Goal: Information Seeking & Learning: Learn about a topic

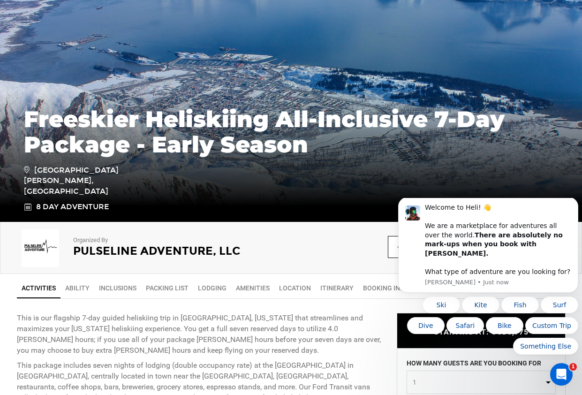
scroll to position [141, 0]
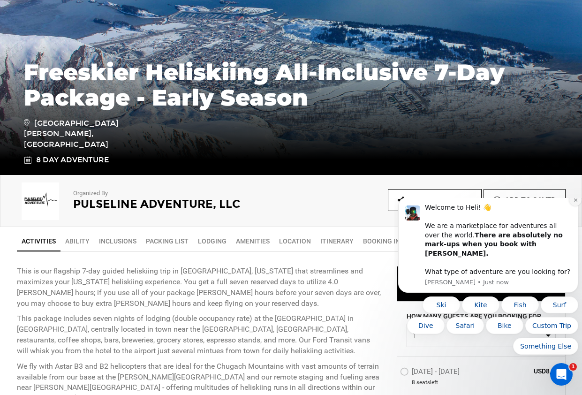
click at [573, 203] on icon "Dismiss notification" at bounding box center [575, 199] width 5 height 5
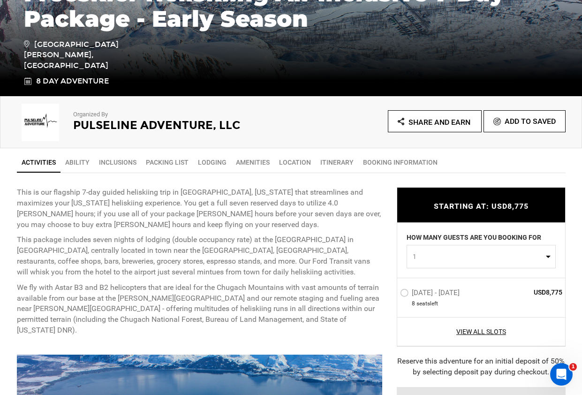
scroll to position [235, 0]
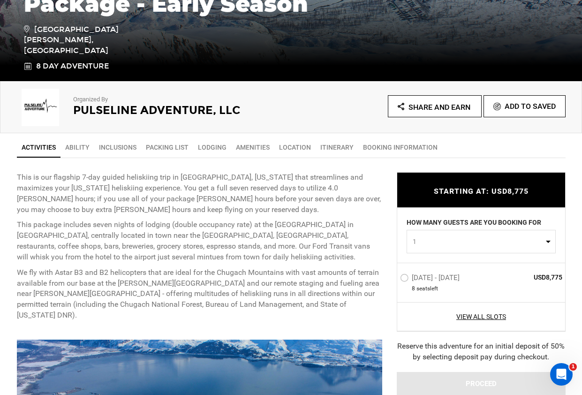
click at [440, 238] on span "1" at bounding box center [478, 241] width 131 height 9
click at [422, 297] on link "3" at bounding box center [481, 298] width 148 height 17
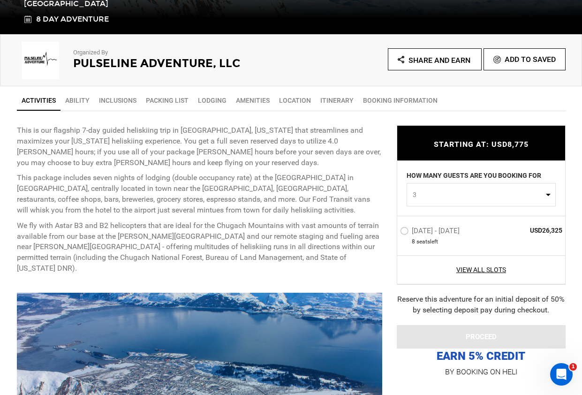
click at [440, 199] on span "3" at bounding box center [478, 194] width 131 height 9
click at [423, 217] on link "1" at bounding box center [481, 217] width 148 height 17
select select "1"
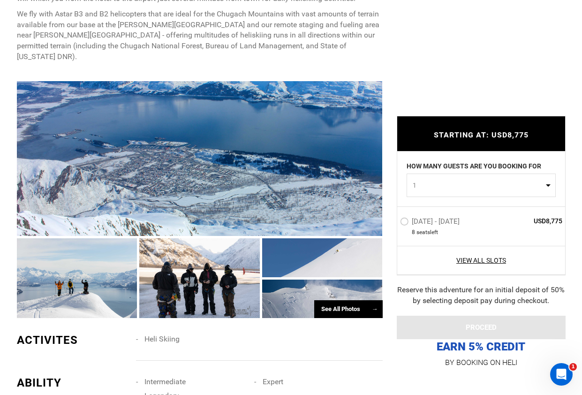
scroll to position [516, 0]
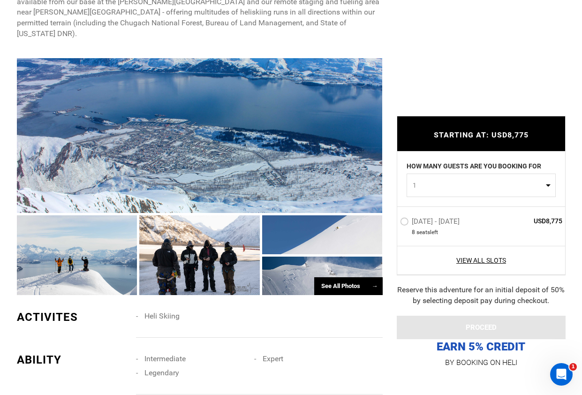
click at [355, 277] on div "See All Photos →" at bounding box center [348, 286] width 68 height 18
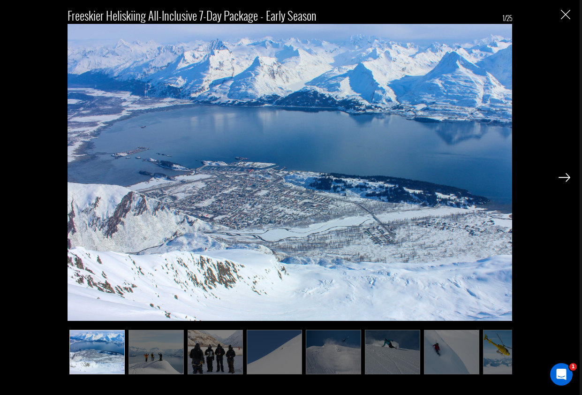
click at [143, 338] on img at bounding box center [156, 352] width 55 height 45
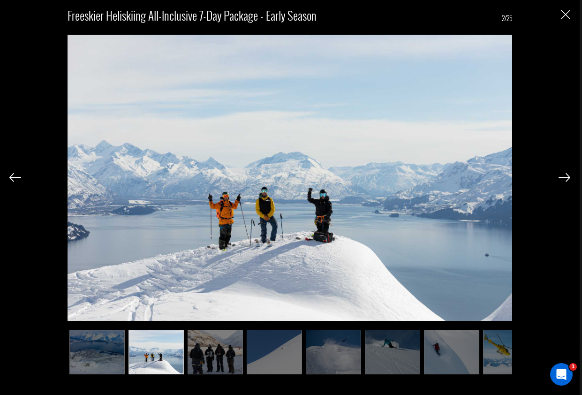
click at [207, 347] on img at bounding box center [215, 352] width 55 height 45
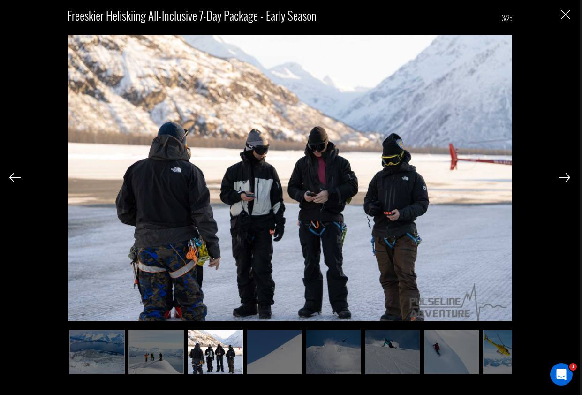
click at [278, 354] on img at bounding box center [274, 352] width 55 height 45
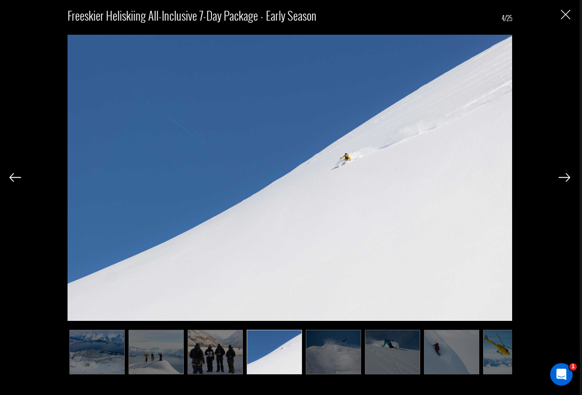
click at [334, 353] on img at bounding box center [333, 352] width 55 height 45
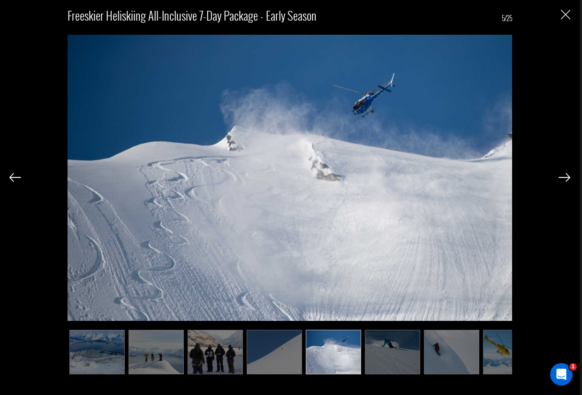
scroll to position [0, 47]
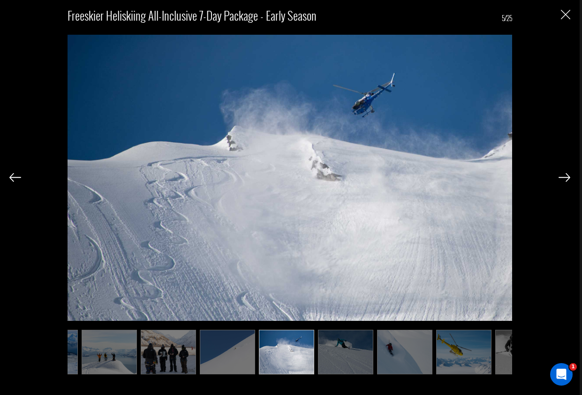
drag, startPoint x: 335, startPoint y: 354, endPoint x: 374, endPoint y: 349, distance: 39.2
click at [336, 354] on img at bounding box center [345, 352] width 55 height 45
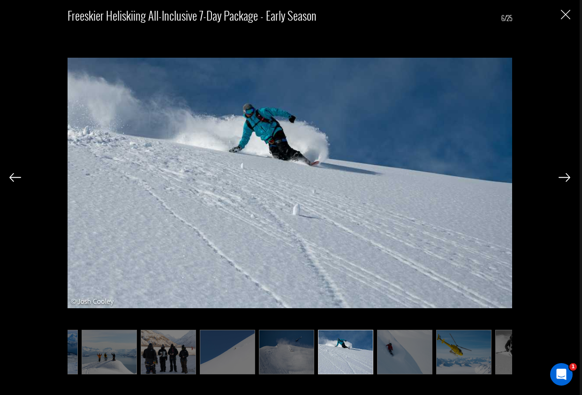
scroll to position [0, 94]
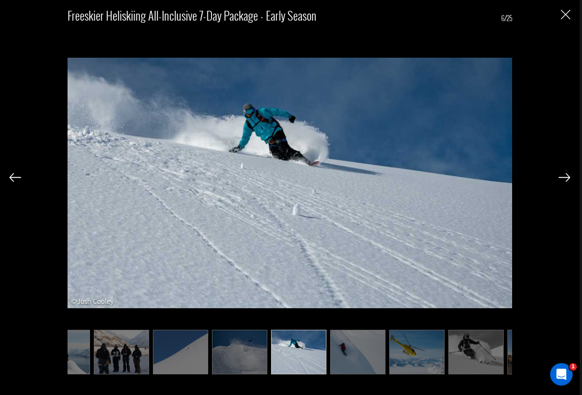
click at [374, 349] on img at bounding box center [357, 352] width 55 height 45
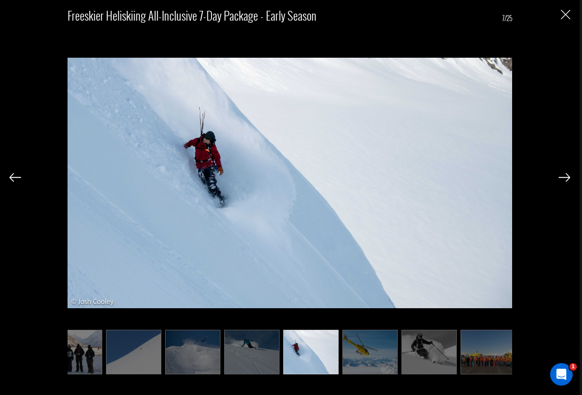
click at [364, 350] on img at bounding box center [369, 352] width 55 height 45
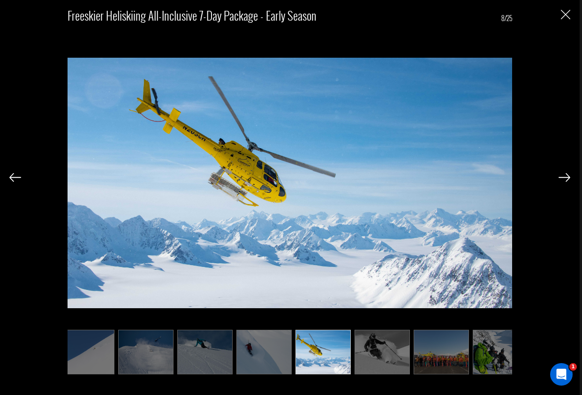
click at [406, 352] on img at bounding box center [382, 352] width 55 height 45
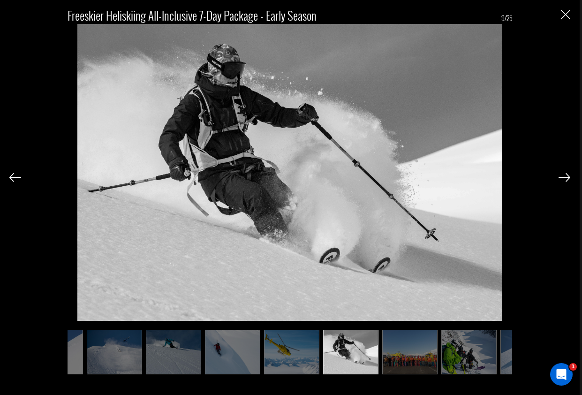
scroll to position [0, 235]
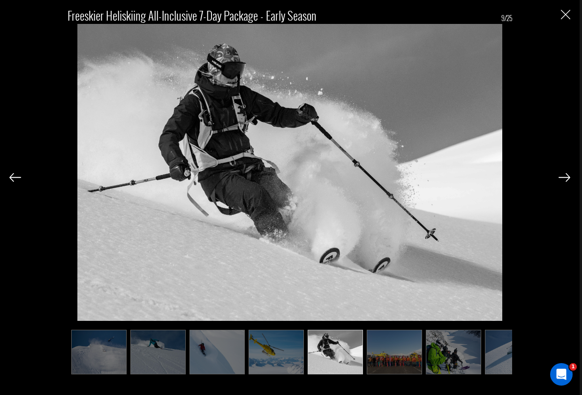
click at [357, 354] on img at bounding box center [335, 352] width 55 height 45
click at [390, 350] on img at bounding box center [394, 352] width 55 height 45
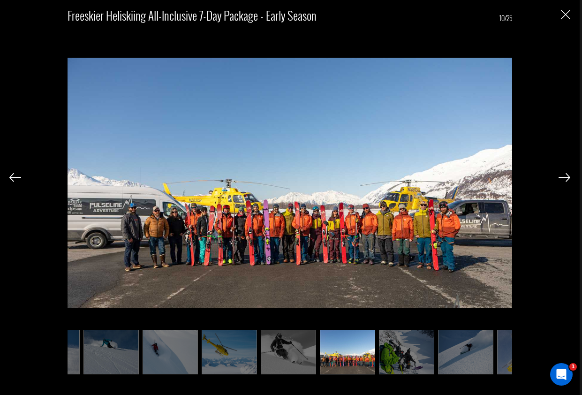
scroll to position [0, 281]
click at [341, 347] on img at bounding box center [347, 352] width 55 height 45
click at [404, 349] on img at bounding box center [406, 352] width 55 height 45
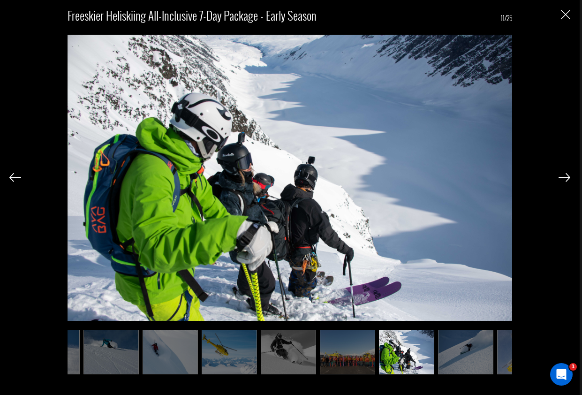
scroll to position [0, 328]
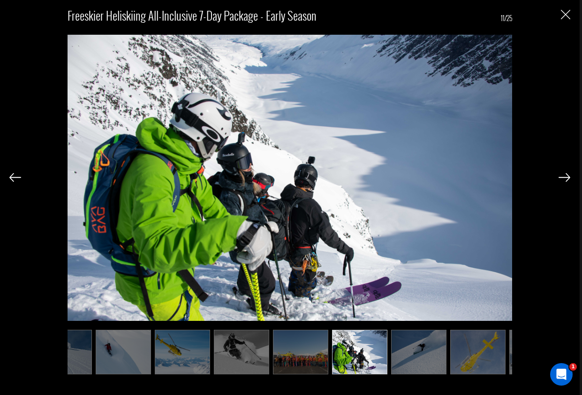
click at [413, 357] on img at bounding box center [418, 352] width 55 height 45
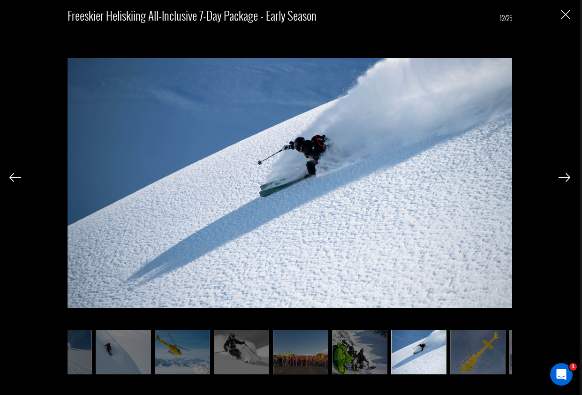
scroll to position [0, 375]
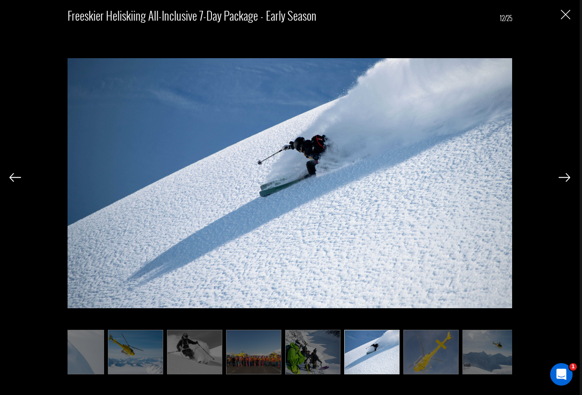
click at [387, 362] on img at bounding box center [371, 352] width 55 height 45
click at [432, 357] on img at bounding box center [430, 352] width 55 height 45
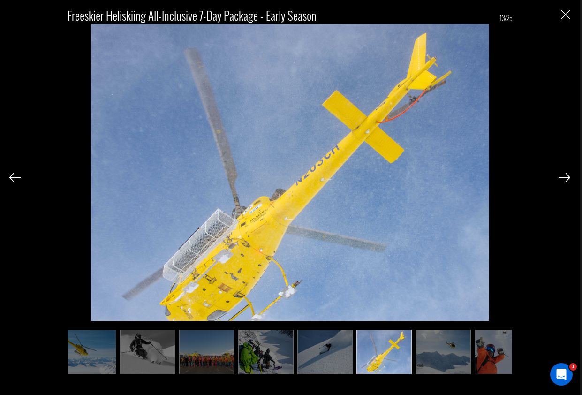
click at [456, 354] on img at bounding box center [443, 352] width 55 height 45
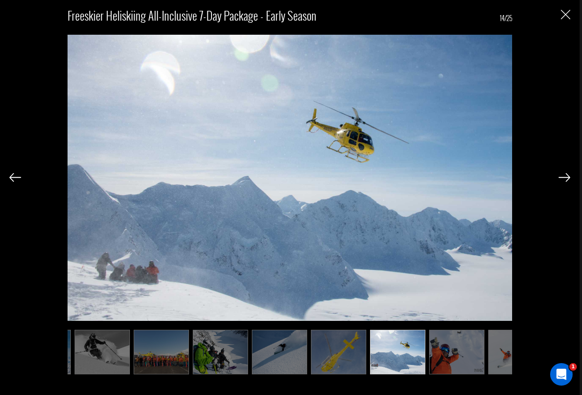
scroll to position [0, 469]
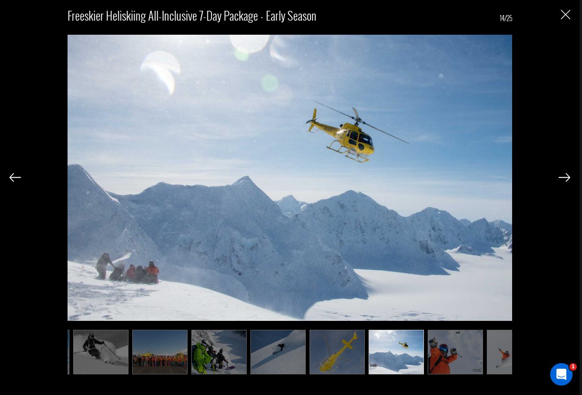
click at [433, 357] on img at bounding box center [455, 352] width 55 height 45
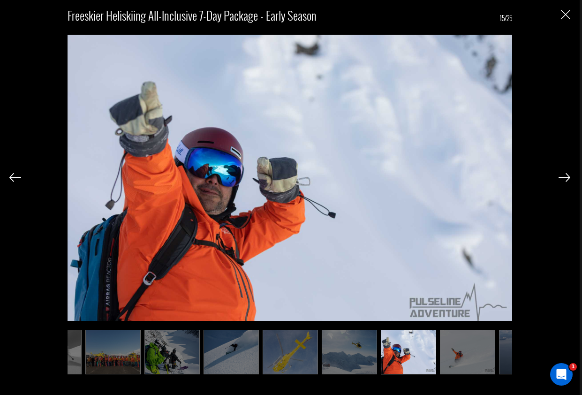
scroll to position [0, 516]
click at [464, 357] on img at bounding box center [467, 352] width 55 height 45
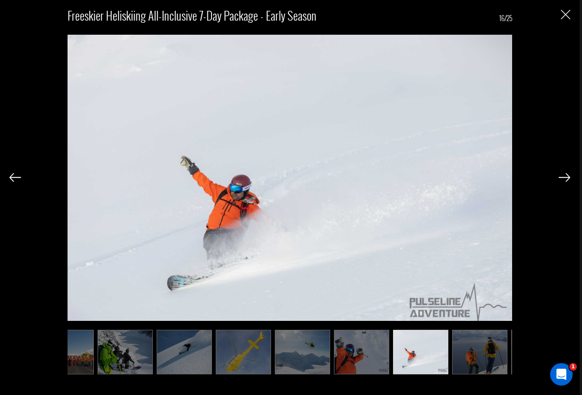
click at [459, 356] on img at bounding box center [479, 352] width 55 height 45
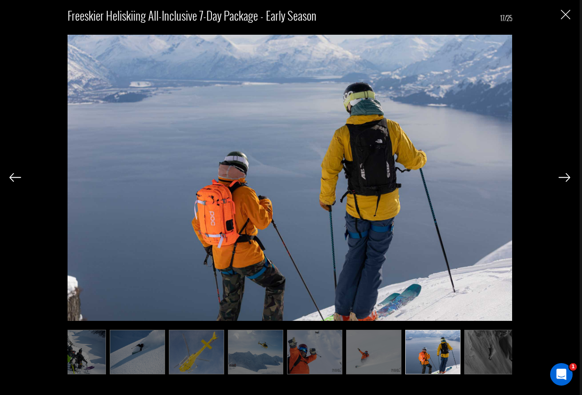
click at [472, 355] on img at bounding box center [491, 352] width 55 height 45
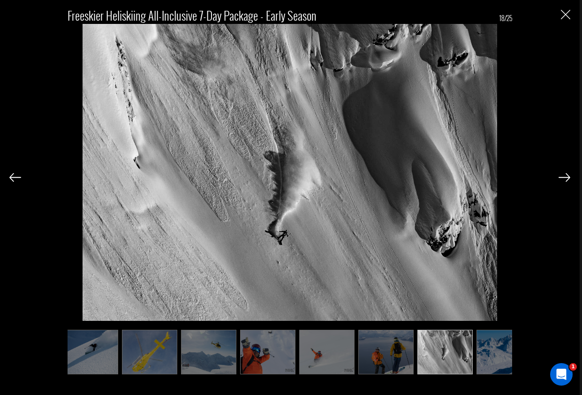
click at [472, 355] on img at bounding box center [444, 352] width 55 height 45
click at [477, 353] on img at bounding box center [504, 352] width 55 height 45
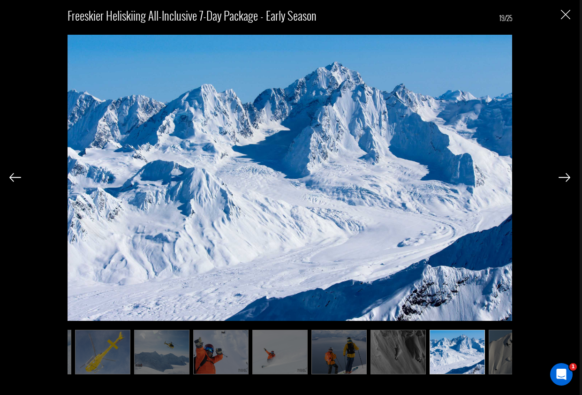
click at [493, 353] on img at bounding box center [516, 352] width 55 height 45
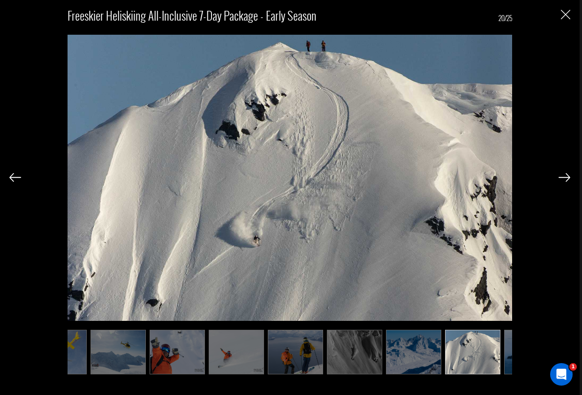
scroll to position [0, 751]
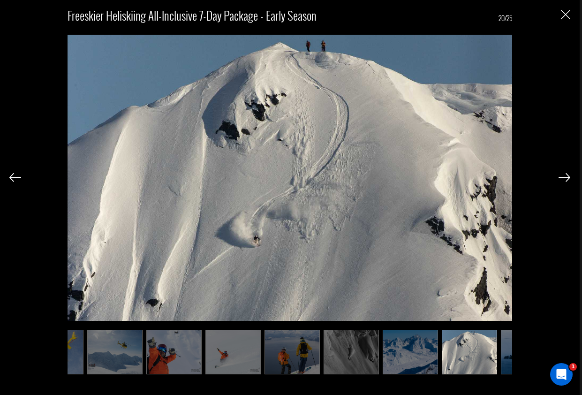
click at [554, 10] on div "Freeskier Heliskiing All-Inclusive 7-Day Package - Early Season 20/25" at bounding box center [289, 187] width 561 height 375
click at [569, 14] on img "Close" at bounding box center [565, 14] width 9 height 9
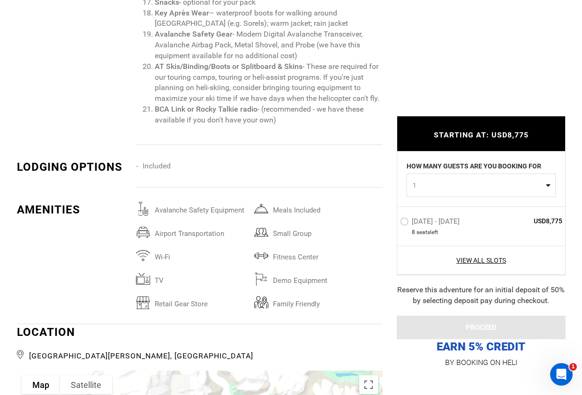
scroll to position [1501, 0]
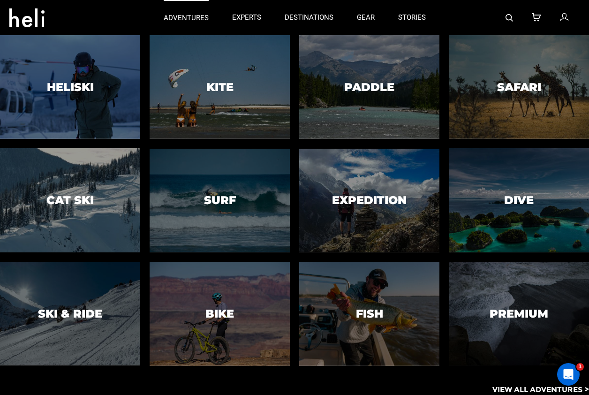
click at [184, 15] on p "adventures" at bounding box center [186, 18] width 45 height 10
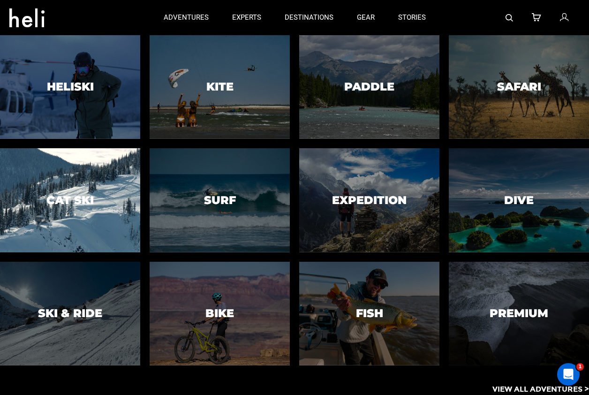
click at [76, 208] on div at bounding box center [70, 200] width 143 height 106
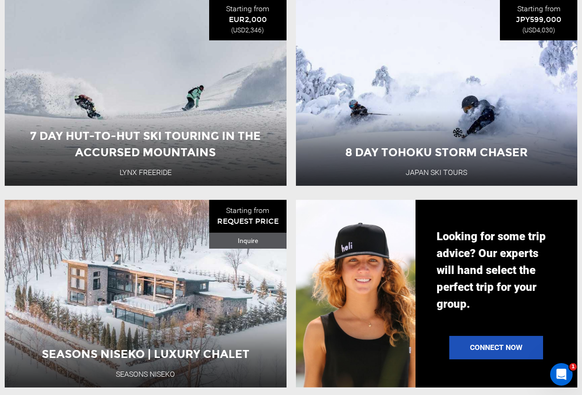
scroll to position [751, 0]
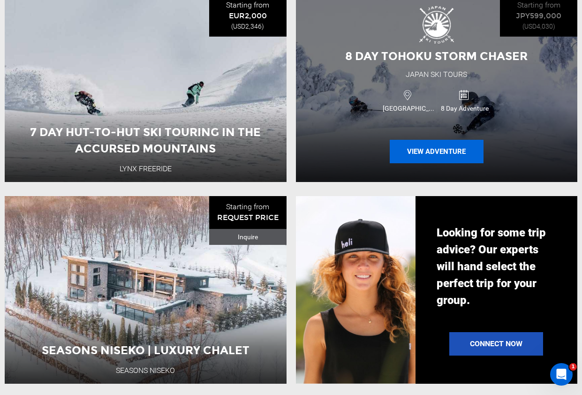
click at [408, 154] on button "View Adventure" at bounding box center [437, 151] width 94 height 23
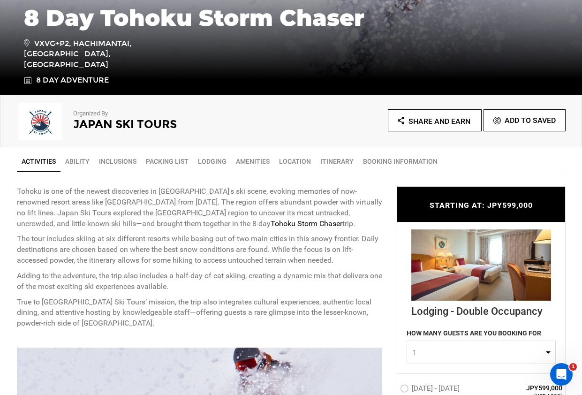
scroll to position [235, 0]
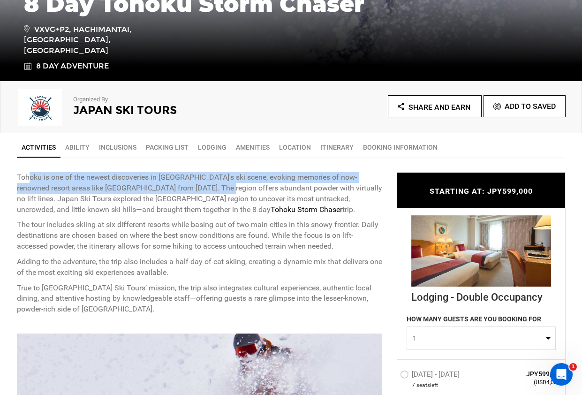
drag, startPoint x: 28, startPoint y: 177, endPoint x: 209, endPoint y: 187, distance: 181.3
click at [209, 187] on p "Tohoku is one of the newest discoveries in Japan's ski scene, evoking memories …" at bounding box center [200, 193] width 366 height 43
drag, startPoint x: 209, startPoint y: 187, endPoint x: 148, endPoint y: 193, distance: 60.8
click at [164, 192] on p "Tohoku is one of the newest discoveries in Japan's ski scene, evoking memories …" at bounding box center [200, 193] width 366 height 43
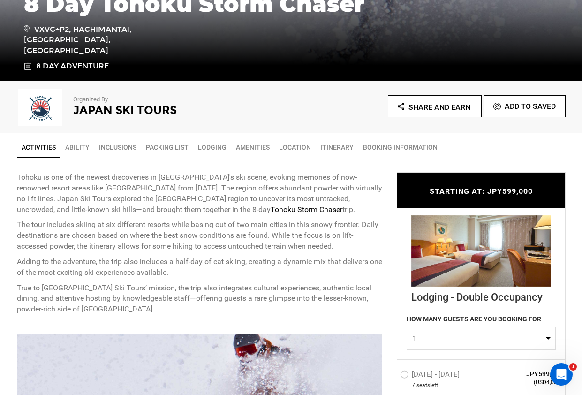
drag, startPoint x: 139, startPoint y: 186, endPoint x: 224, endPoint y: 206, distance: 86.8
click at [225, 206] on p "Tohoku is one of the newest discoveries in Japan's ski scene, evoking memories …" at bounding box center [200, 193] width 366 height 43
drag, startPoint x: 224, startPoint y: 206, endPoint x: 77, endPoint y: 203, distance: 146.9
click at [77, 203] on p "Tohoku is one of the newest discoveries in Japan's ski scene, evoking memories …" at bounding box center [200, 193] width 366 height 43
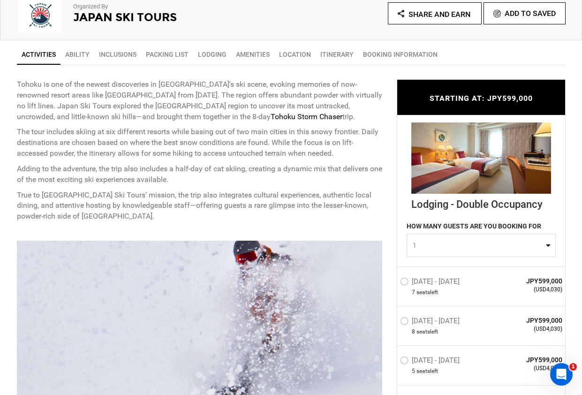
scroll to position [328, 0]
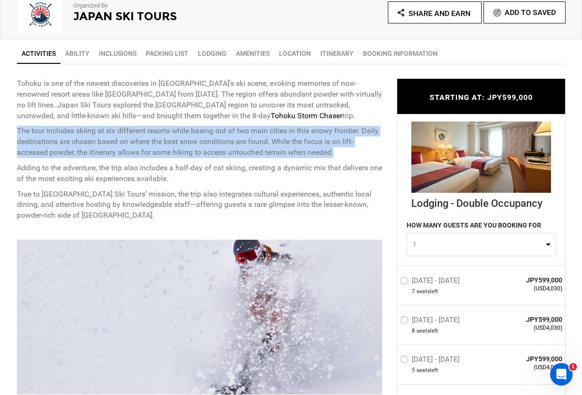
drag, startPoint x: 10, startPoint y: 132, endPoint x: 350, endPoint y: 151, distance: 340.6
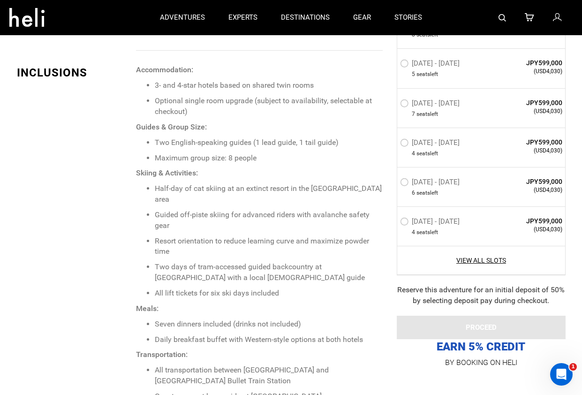
scroll to position [0, 0]
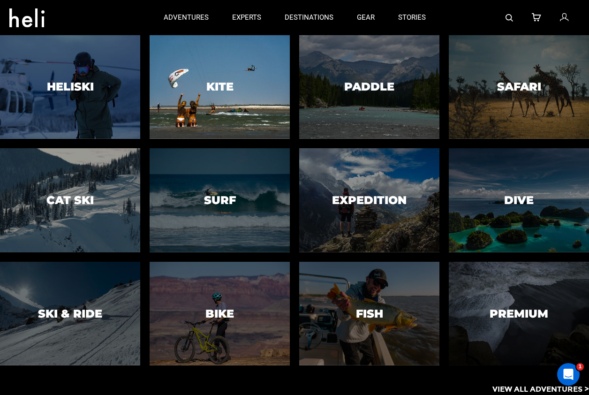
click at [208, 83] on h3 "Kite" at bounding box center [219, 87] width 27 height 12
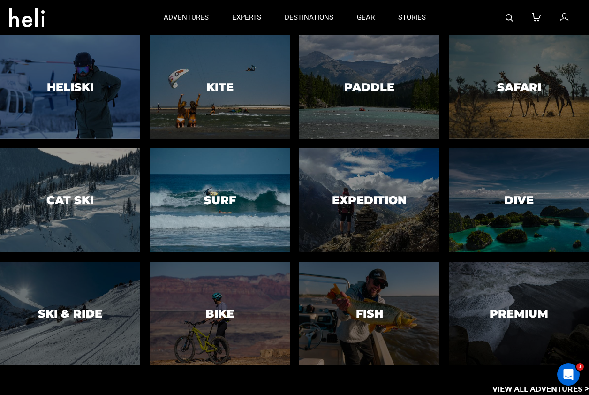
click at [201, 214] on div at bounding box center [219, 200] width 143 height 106
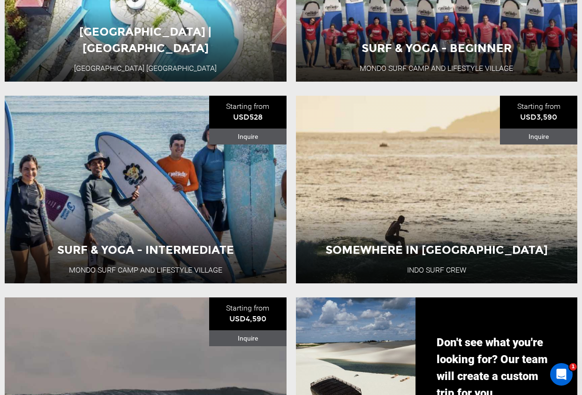
scroll to position [657, 0]
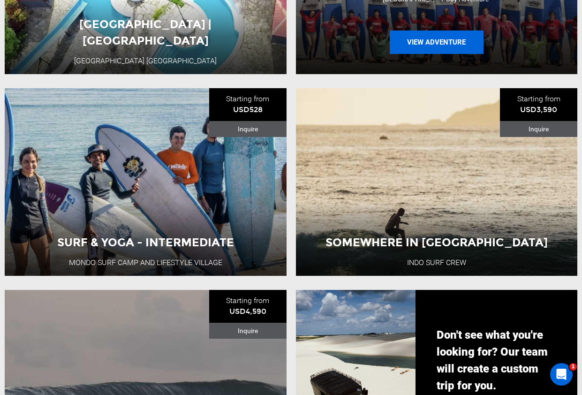
click at [413, 39] on button "View Adventure" at bounding box center [437, 41] width 94 height 23
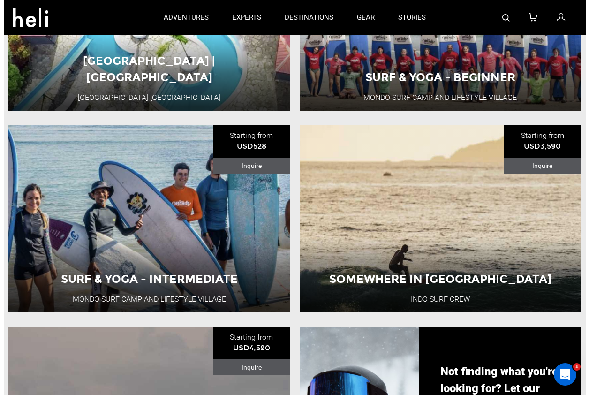
scroll to position [577, 0]
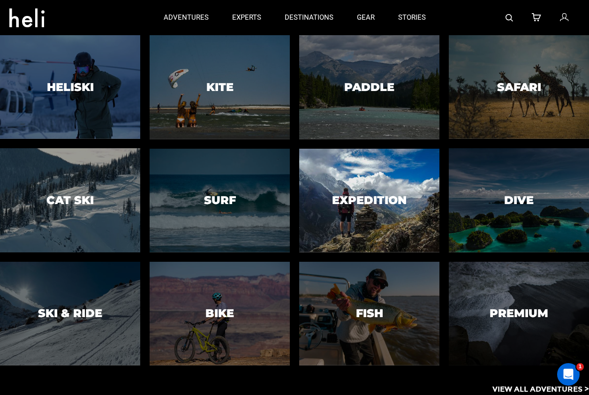
click at [380, 197] on h3 "Expedition" at bounding box center [369, 200] width 75 height 12
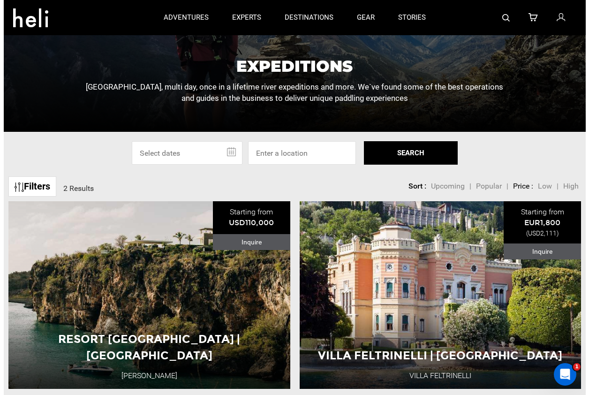
scroll to position [47, 0]
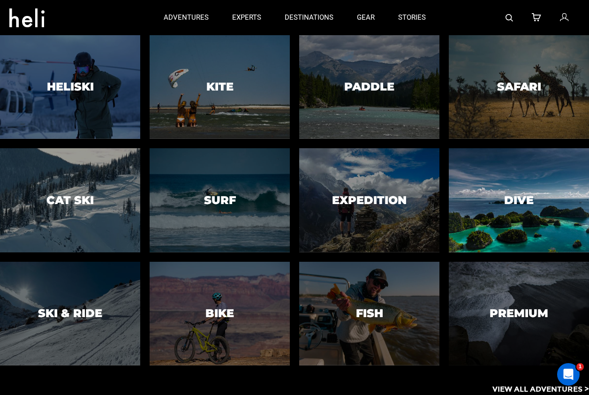
click at [484, 189] on div at bounding box center [519, 200] width 143 height 106
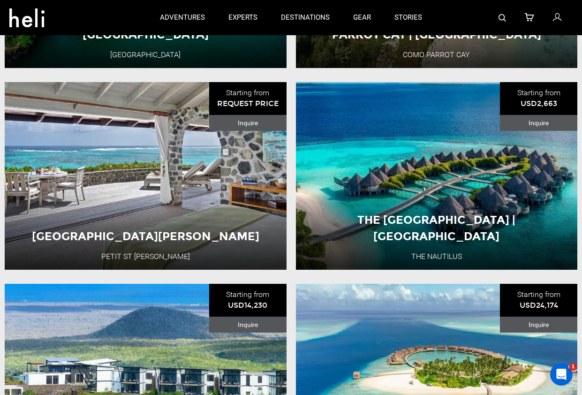
scroll to position [422, 0]
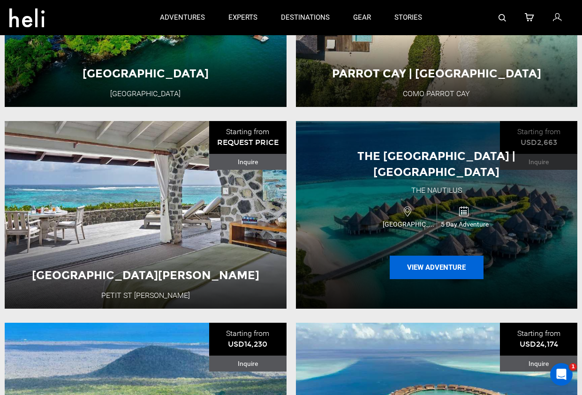
click at [407, 258] on button "View Adventure" at bounding box center [437, 267] width 94 height 23
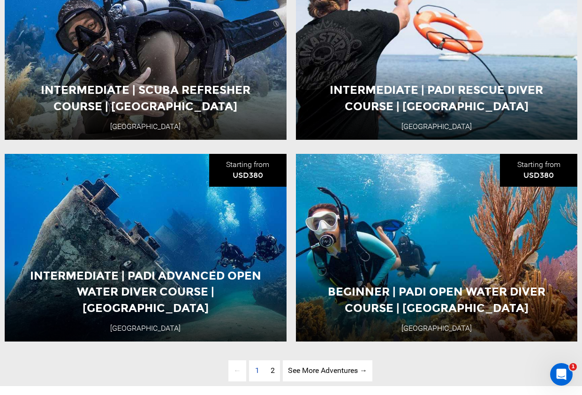
scroll to position [2252, 0]
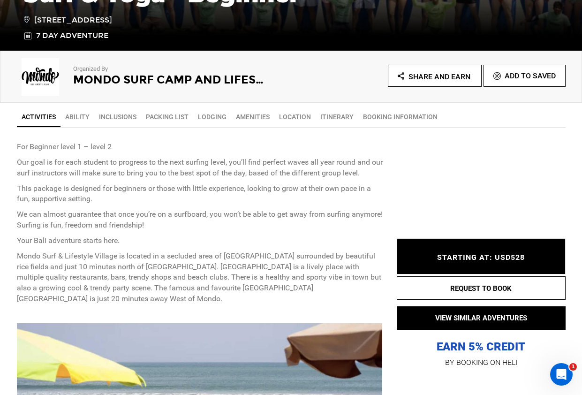
scroll to position [281, 0]
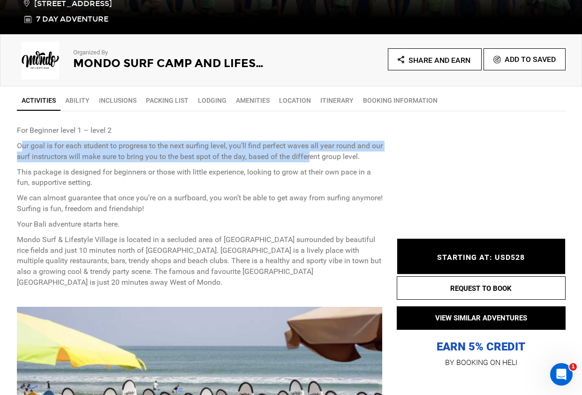
drag, startPoint x: 21, startPoint y: 144, endPoint x: 326, endPoint y: 154, distance: 305.1
click at [326, 154] on p "Our goal is for each student to progress to the next surfing level, you’ll find…" at bounding box center [200, 152] width 366 height 22
drag, startPoint x: 326, startPoint y: 154, endPoint x: 214, endPoint y: 153, distance: 111.7
click at [214, 153] on p "Our goal is for each student to progress to the next surfing level, you’ll find…" at bounding box center [200, 152] width 366 height 22
click at [155, 150] on p "Our goal is for each student to progress to the next surfing level, you’ll find…" at bounding box center [200, 152] width 366 height 22
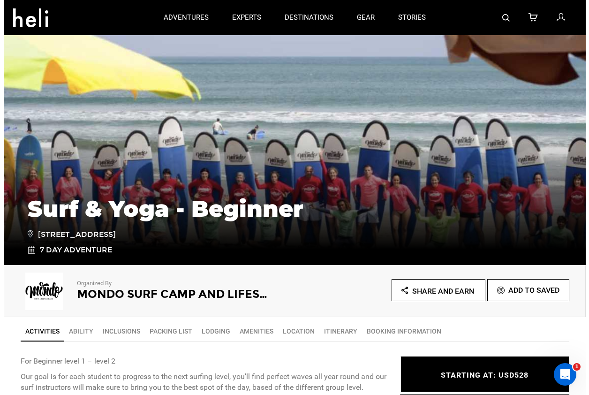
scroll to position [0, 0]
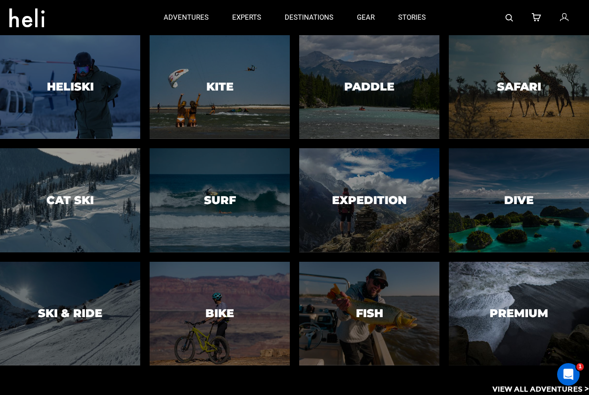
click at [493, 301] on div at bounding box center [519, 314] width 143 height 106
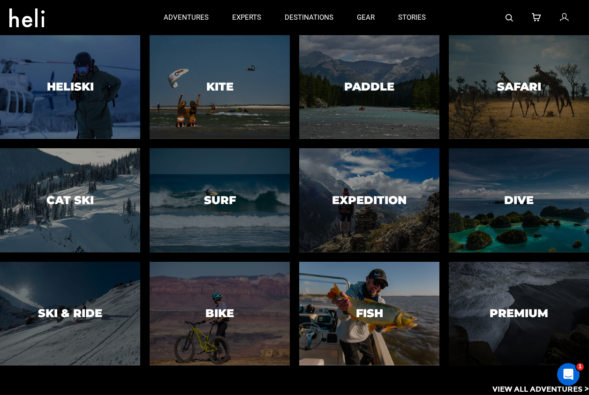
click at [365, 324] on div at bounding box center [369, 314] width 143 height 106
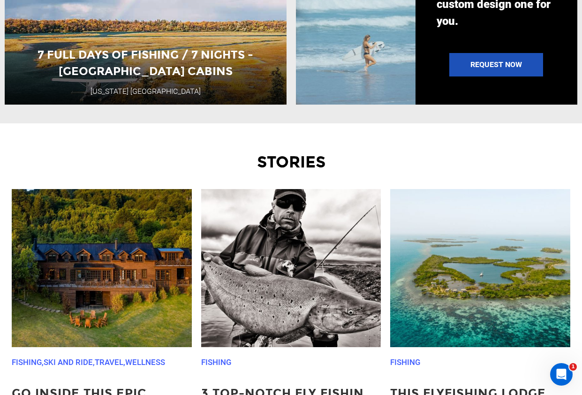
scroll to position [1079, 0]
